Goal: Information Seeking & Learning: Learn about a topic

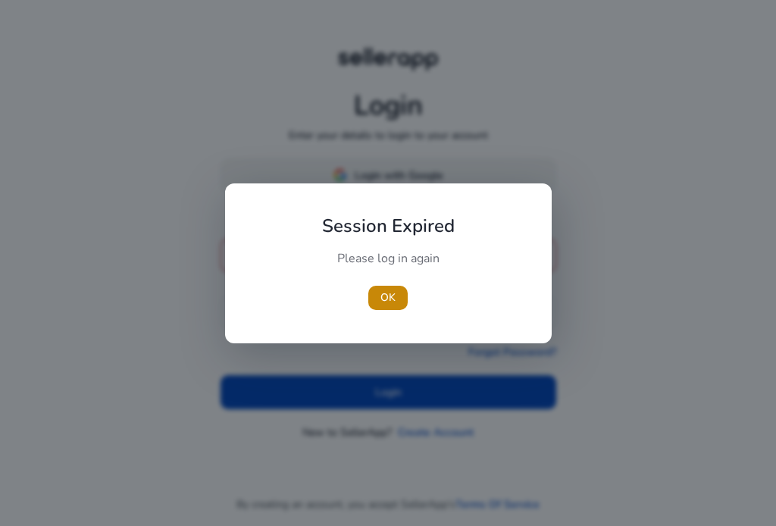
type input "**********"
click at [413, 190] on div "Session Expired Please log in again [GEOGRAPHIC_DATA]" at bounding box center [388, 263] width 327 height 160
click at [394, 292] on span "OK" at bounding box center [387, 297] width 15 height 16
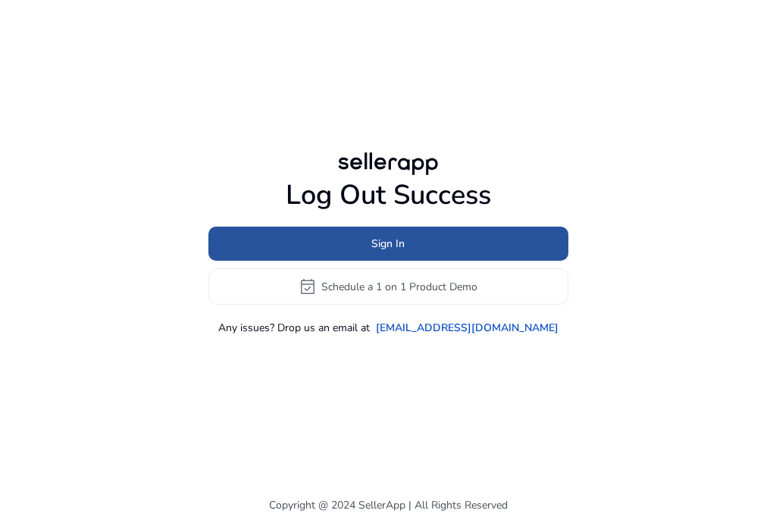
click at [388, 231] on span at bounding box center [388, 244] width 360 height 36
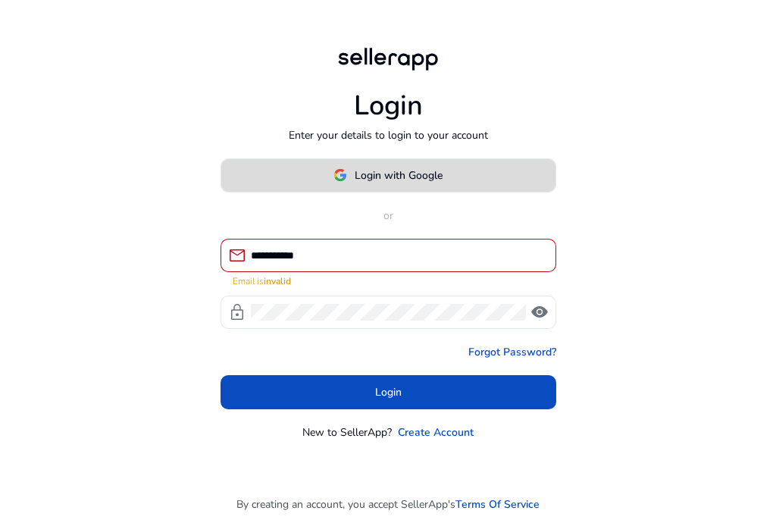
click at [400, 177] on span "Login with Google" at bounding box center [399, 175] width 88 height 16
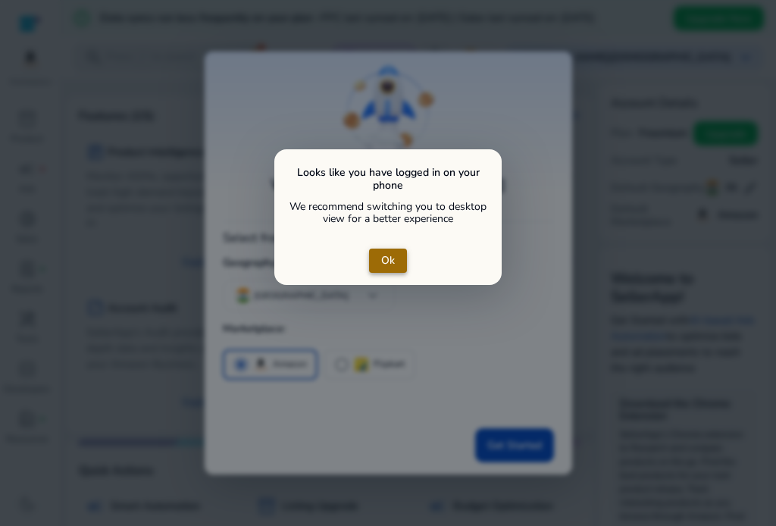
click at [383, 252] on span "Ok" at bounding box center [388, 260] width 14 height 16
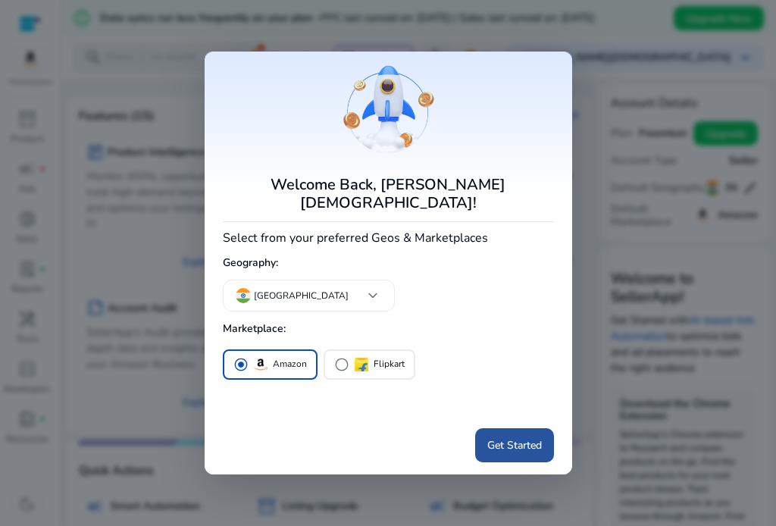
click at [503, 437] on span "Get Started" at bounding box center [514, 445] width 55 height 16
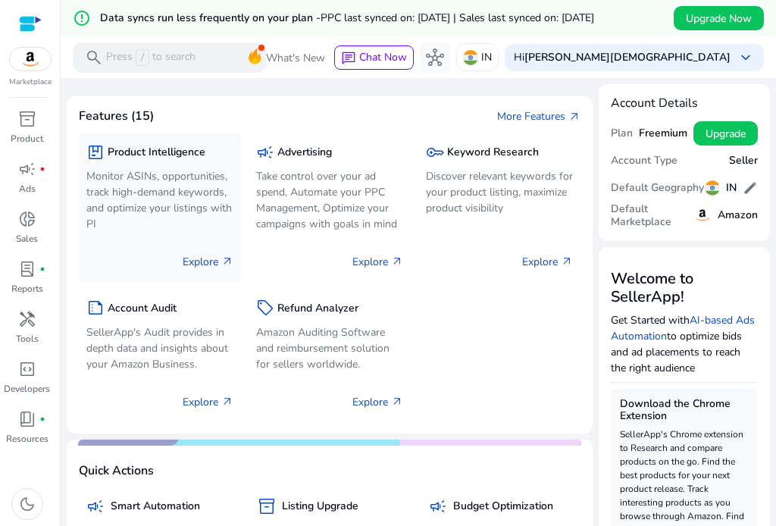
click at [136, 152] on h5 "Product Intelligence" at bounding box center [157, 152] width 98 height 13
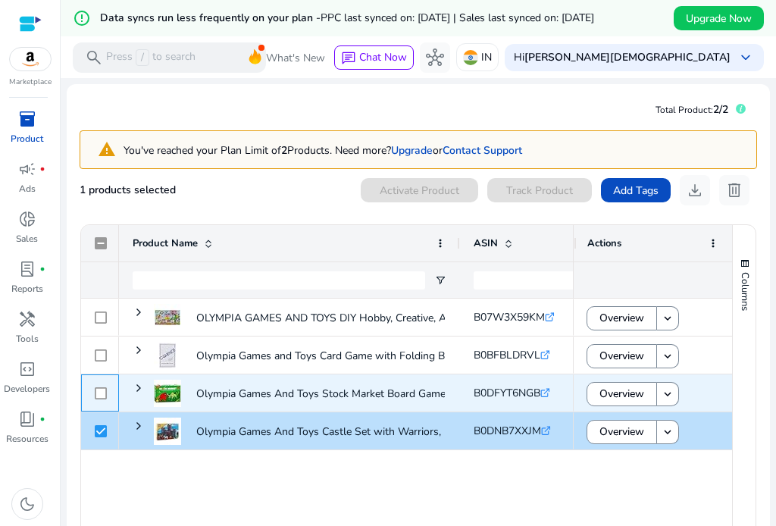
click at [97, 380] on div at bounding box center [101, 392] width 12 height 31
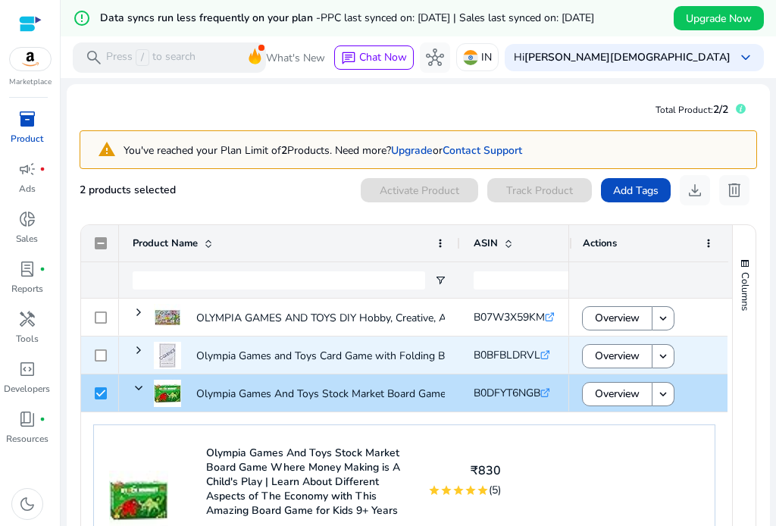
click at [98, 361] on div at bounding box center [101, 354] width 12 height 31
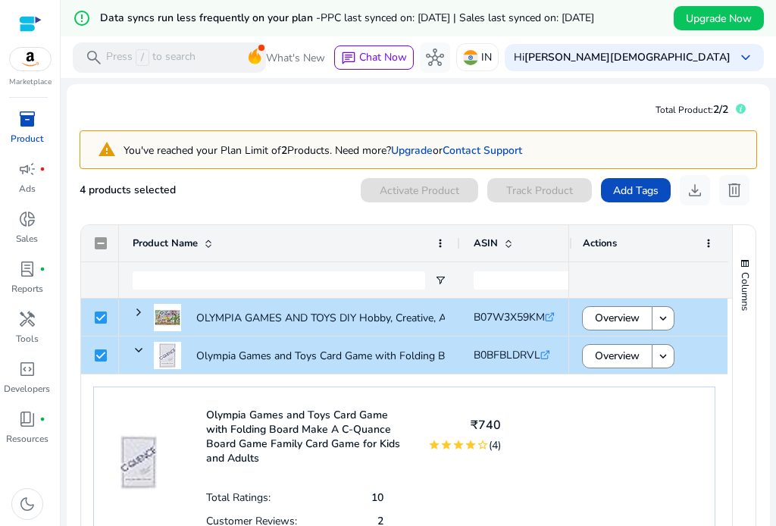
click at [314, 231] on div "Product Name" at bounding box center [281, 243] width 297 height 29
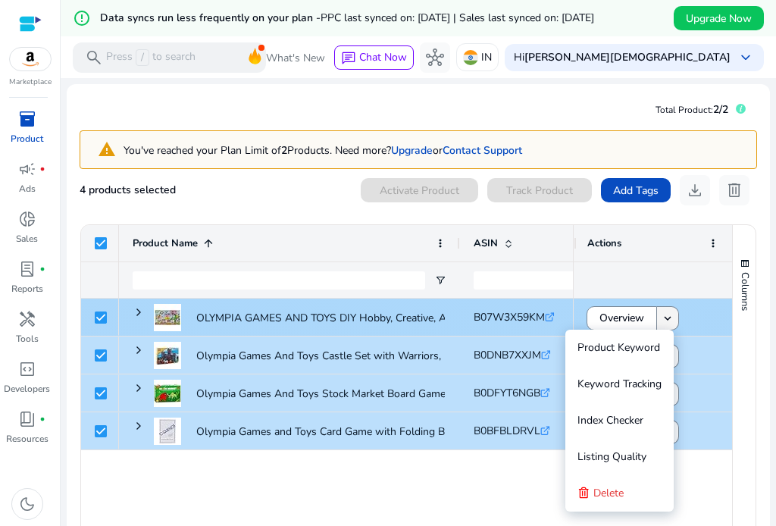
click at [661, 315] on mat-icon "keyboard_arrow_down" at bounding box center [668, 318] width 14 height 14
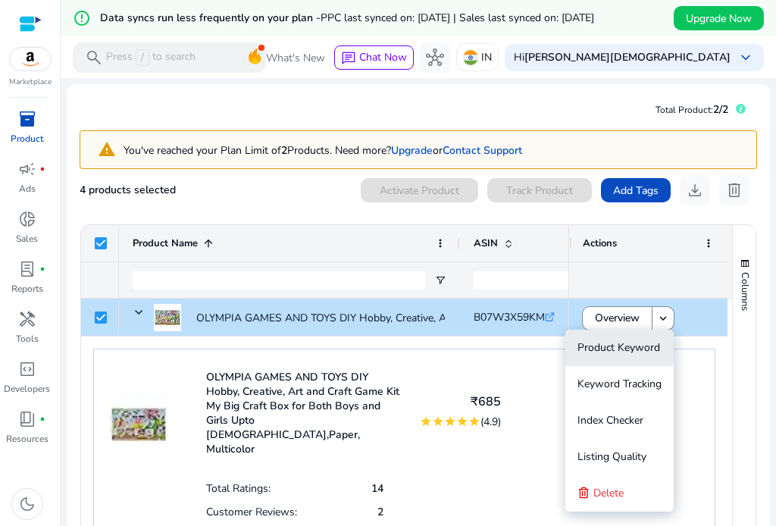
click at [621, 348] on span "Product Keyword" at bounding box center [618, 347] width 83 height 14
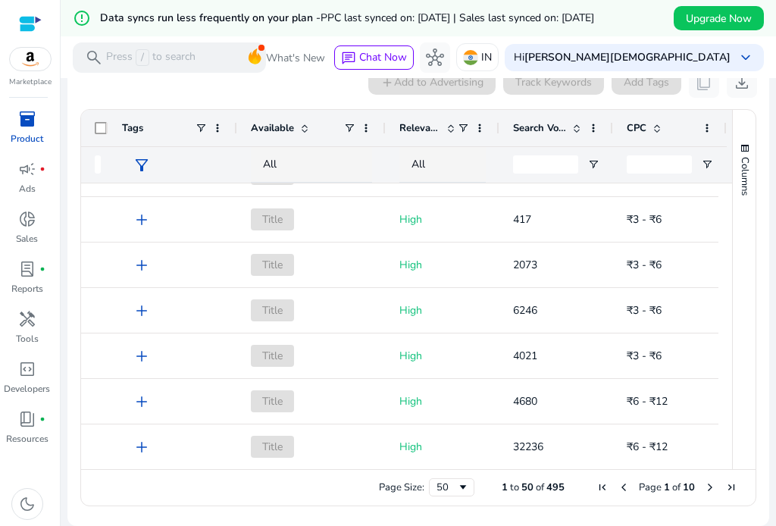
scroll to position [1608, 0]
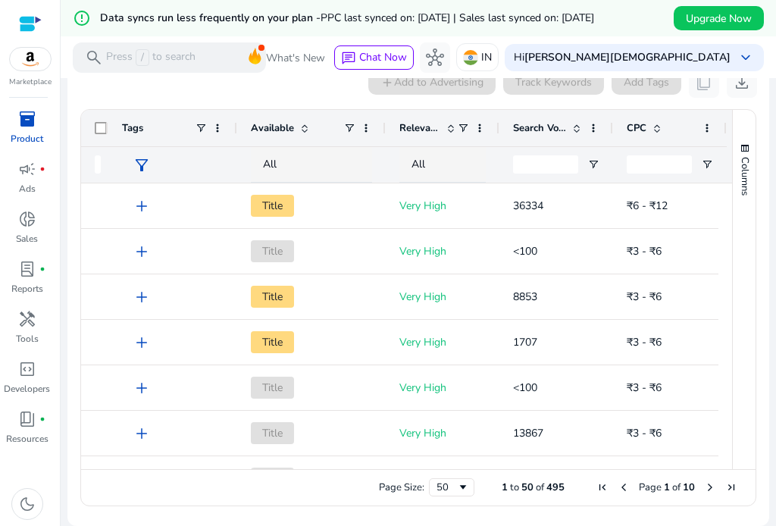
click at [39, 64] on img at bounding box center [30, 59] width 41 height 23
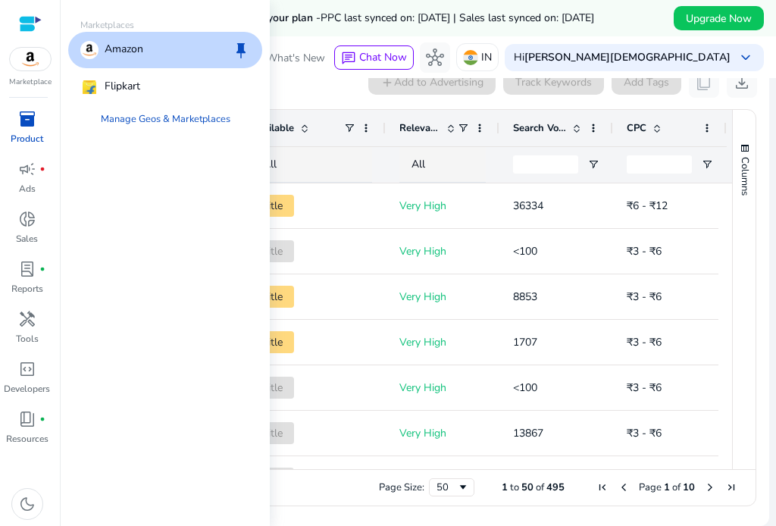
click at [134, 51] on p "Amazon" at bounding box center [124, 50] width 39 height 18
